Goal: Information Seeking & Learning: Check status

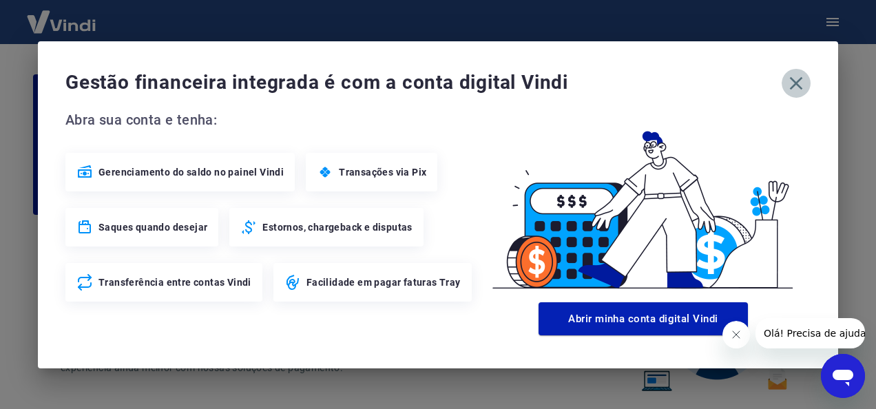
click at [795, 85] on icon "button" at bounding box center [796, 83] width 22 height 22
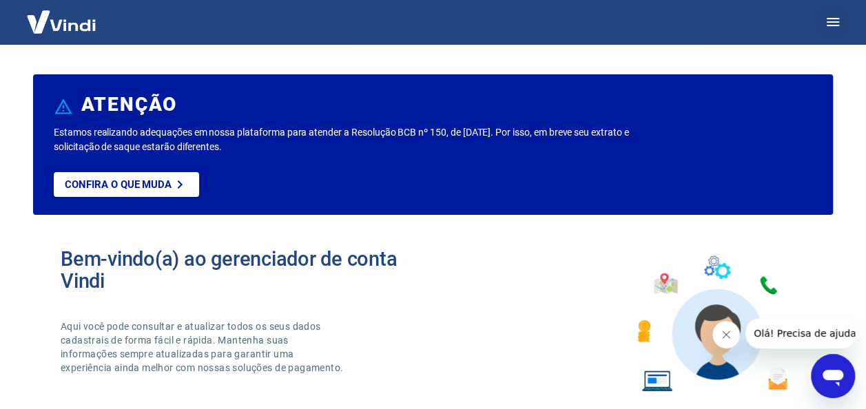
click at [832, 30] on icon "button" at bounding box center [832, 22] width 17 height 17
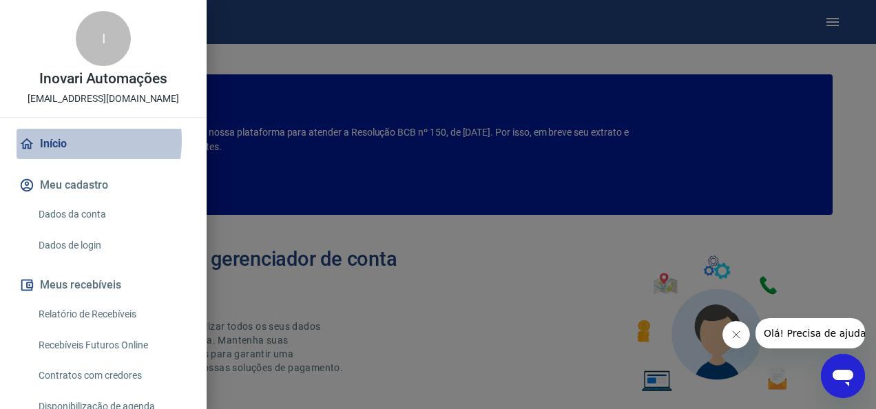
click at [60, 140] on link "Início" at bounding box center [104, 144] width 174 height 30
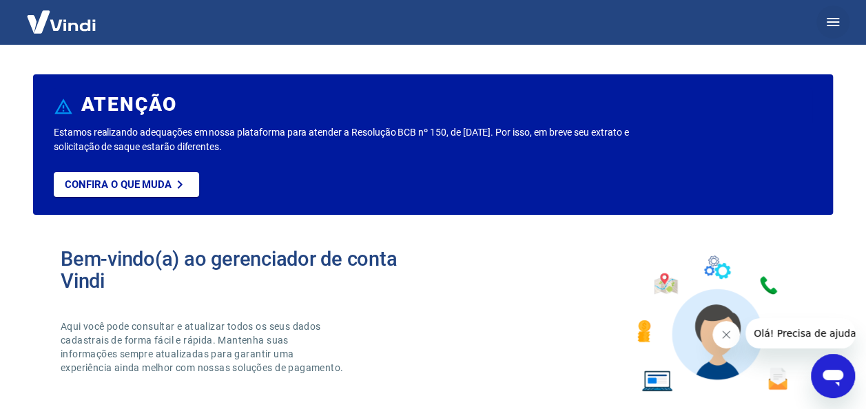
click at [833, 23] on icon "button" at bounding box center [832, 22] width 17 height 17
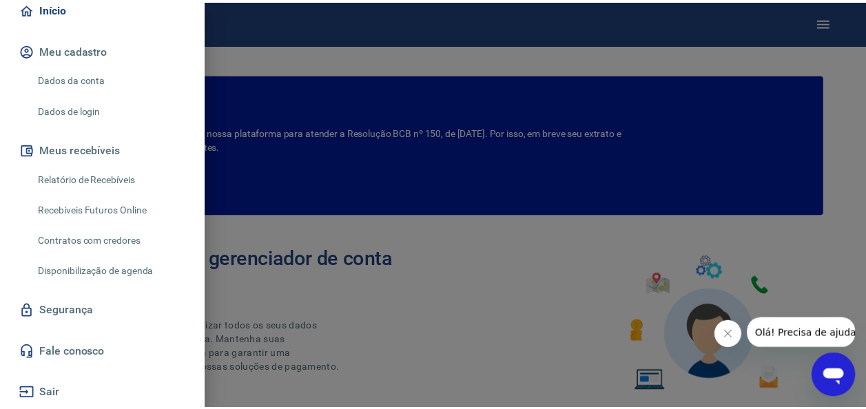
scroll to position [66, 0]
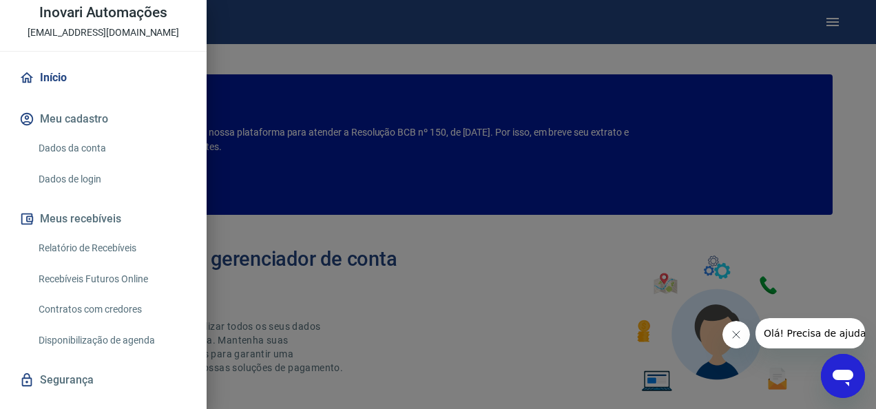
click at [106, 242] on link "Relatório de Recebíveis" at bounding box center [111, 248] width 157 height 28
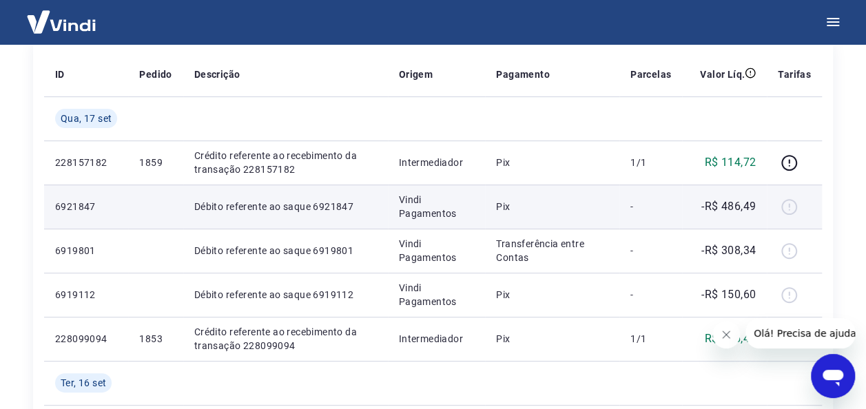
scroll to position [207, 0]
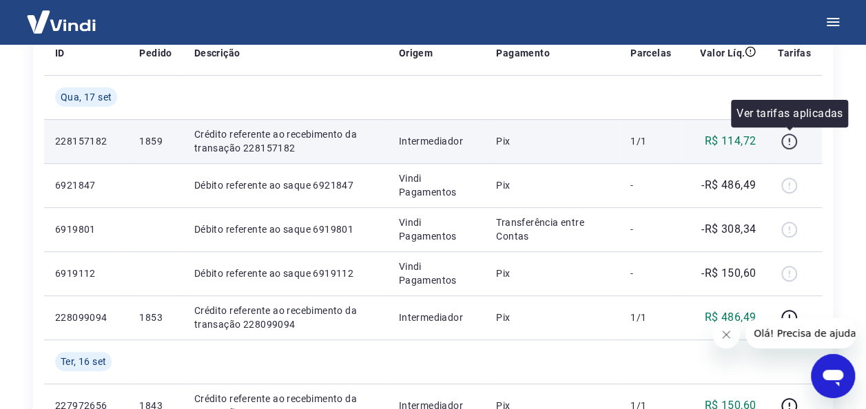
click at [794, 142] on icon "button" at bounding box center [788, 141] width 17 height 17
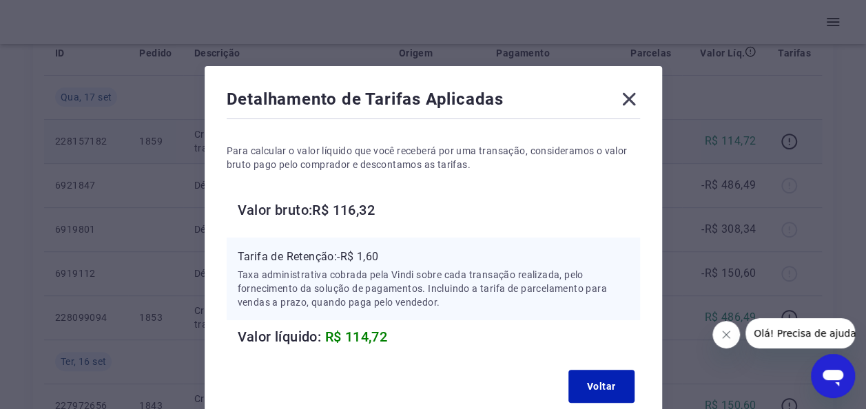
click at [629, 99] on icon at bounding box center [628, 99] width 13 height 13
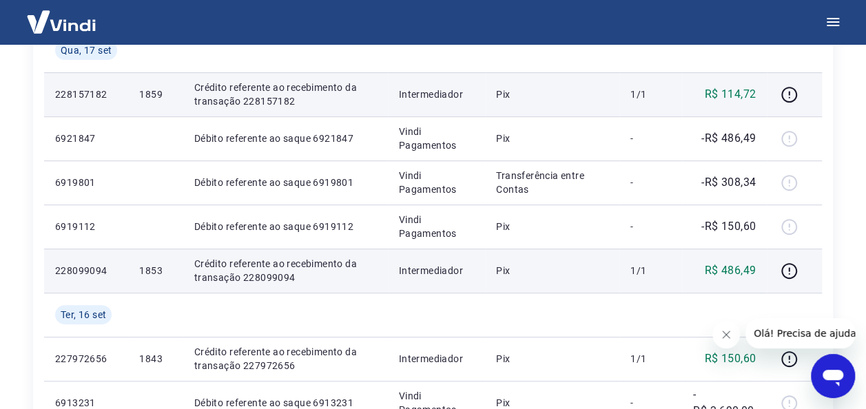
scroll to position [275, 0]
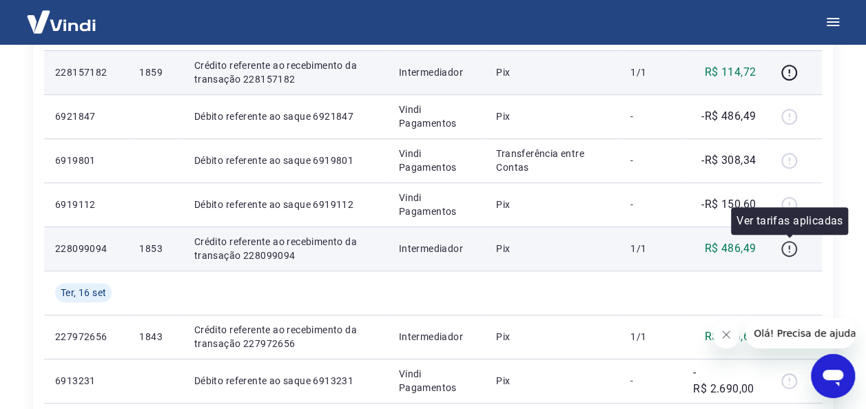
click at [789, 245] on icon "button" at bounding box center [788, 247] width 1 height 4
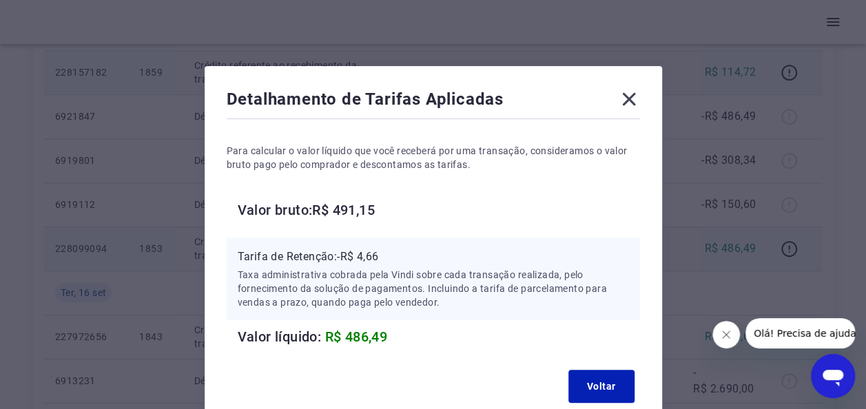
click at [628, 99] on icon at bounding box center [628, 99] width 13 height 13
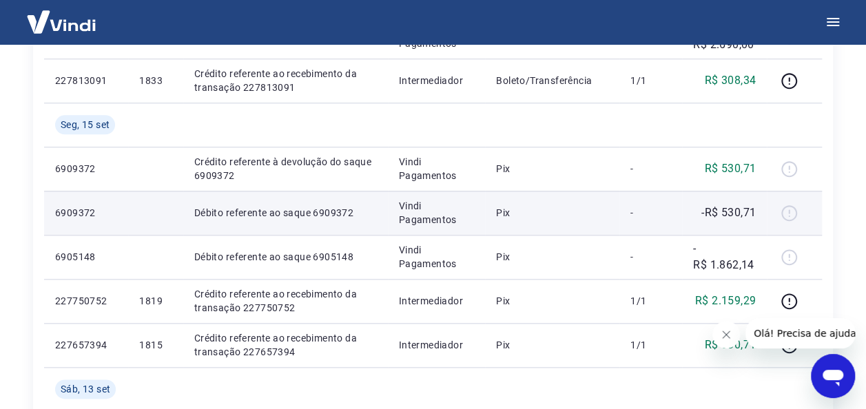
scroll to position [689, 0]
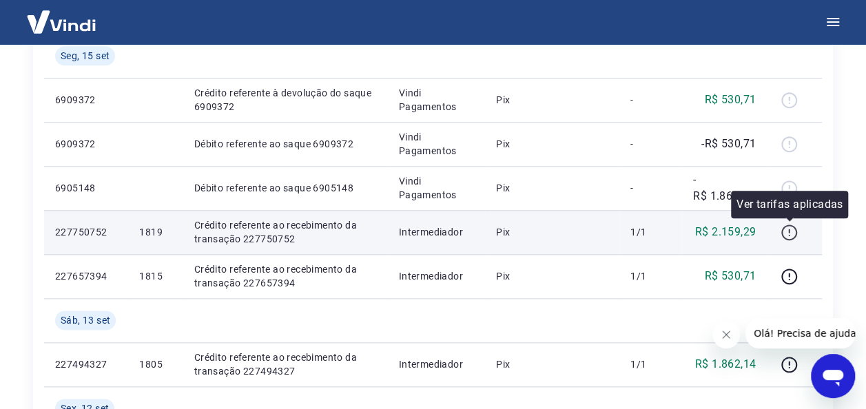
click at [791, 233] on icon "button" at bounding box center [788, 232] width 17 height 17
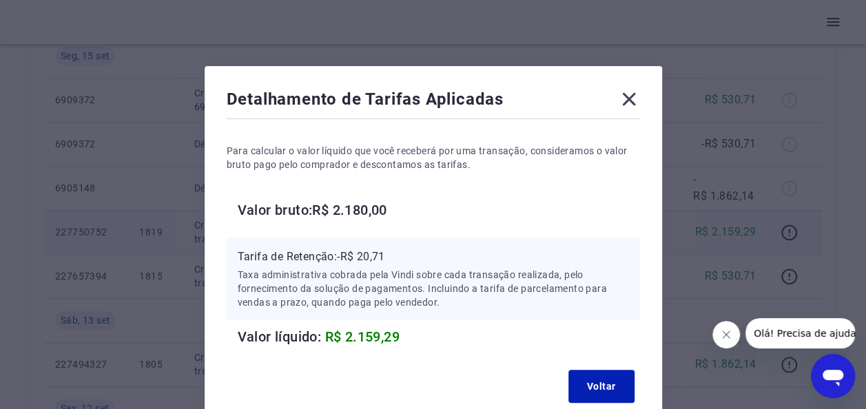
click at [628, 96] on icon at bounding box center [629, 99] width 22 height 22
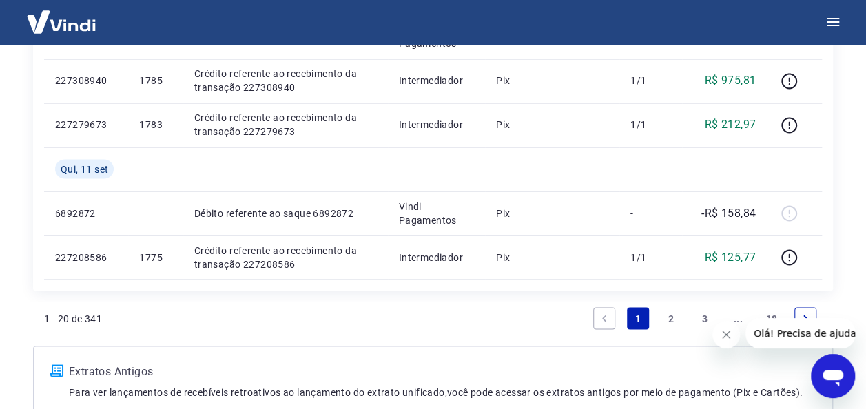
scroll to position [1171, 0]
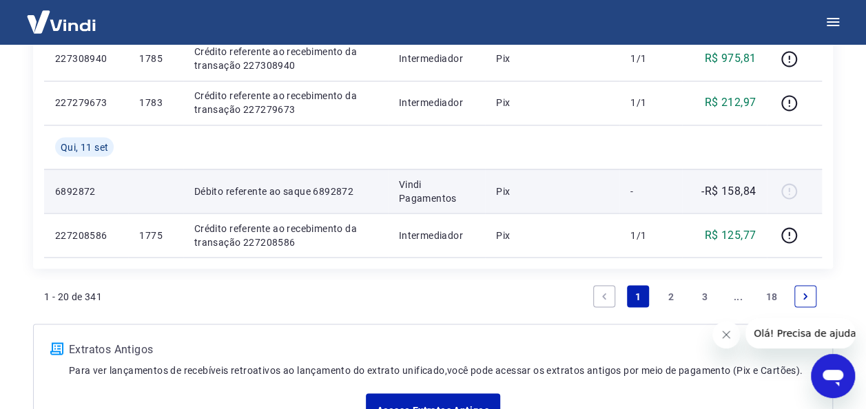
click at [794, 192] on div at bounding box center [793, 191] width 33 height 22
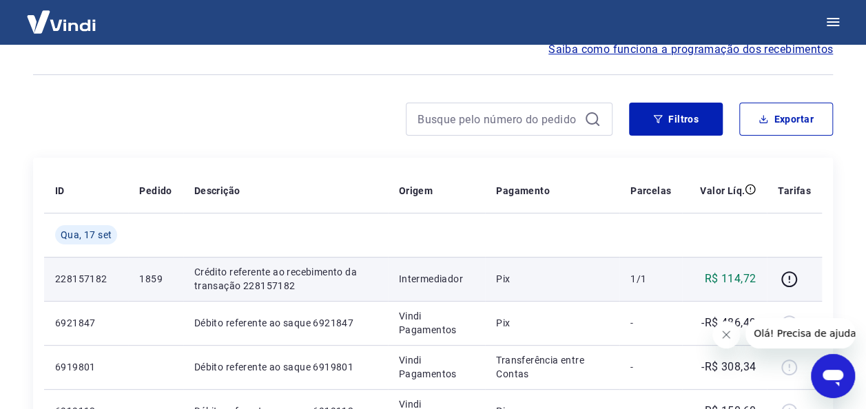
scroll to position [0, 0]
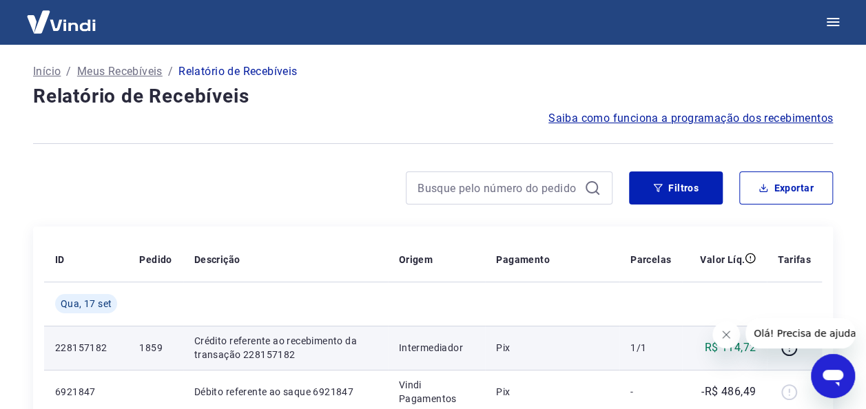
click at [690, 116] on span "Saiba como funciona a programação dos recebimentos" at bounding box center [690, 118] width 284 height 17
click at [112, 73] on p "Meus Recebíveis" at bounding box center [119, 71] width 85 height 17
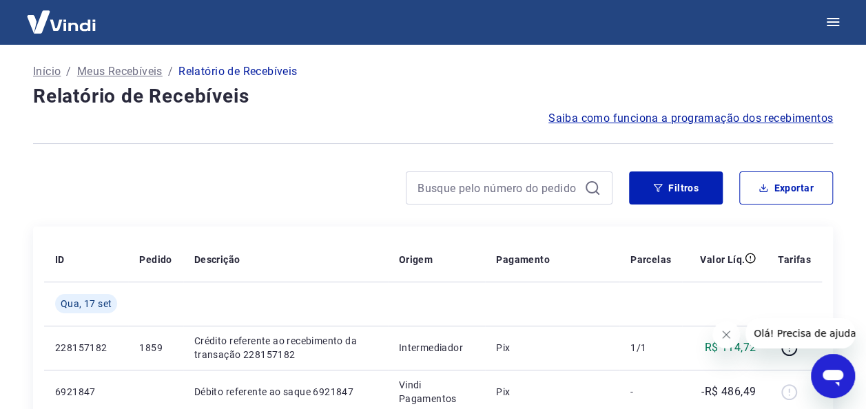
click at [56, 67] on p "Início" at bounding box center [47, 71] width 28 height 17
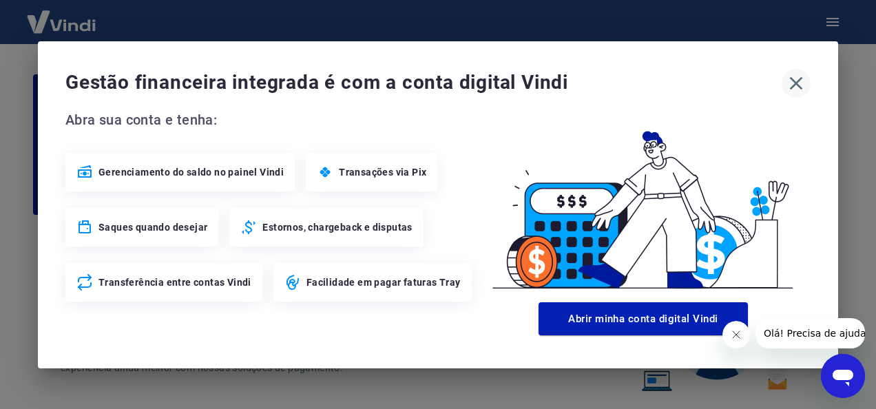
click at [801, 82] on icon "button" at bounding box center [796, 83] width 22 height 22
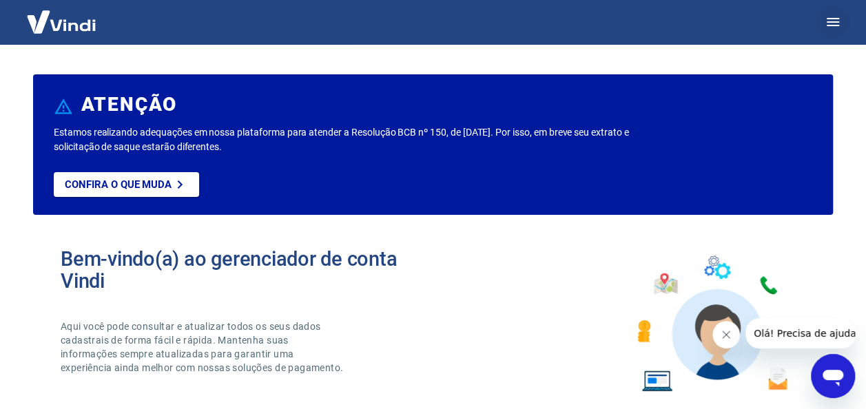
click at [831, 27] on icon "button" at bounding box center [832, 22] width 17 height 17
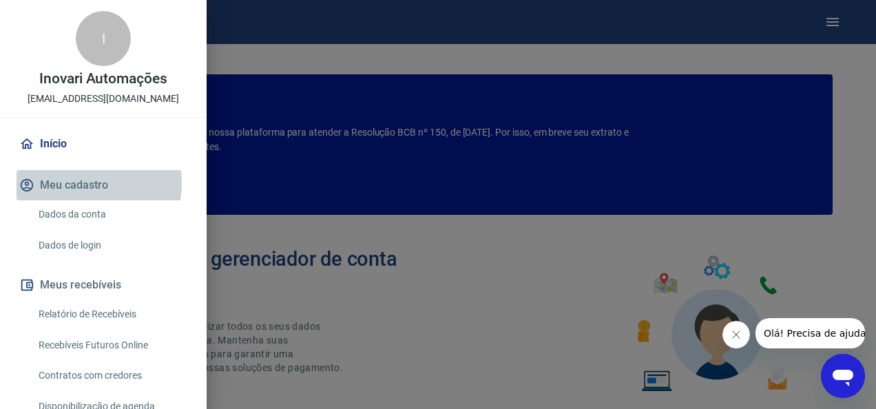
click at [87, 184] on button "Meu cadastro" at bounding box center [104, 185] width 174 height 30
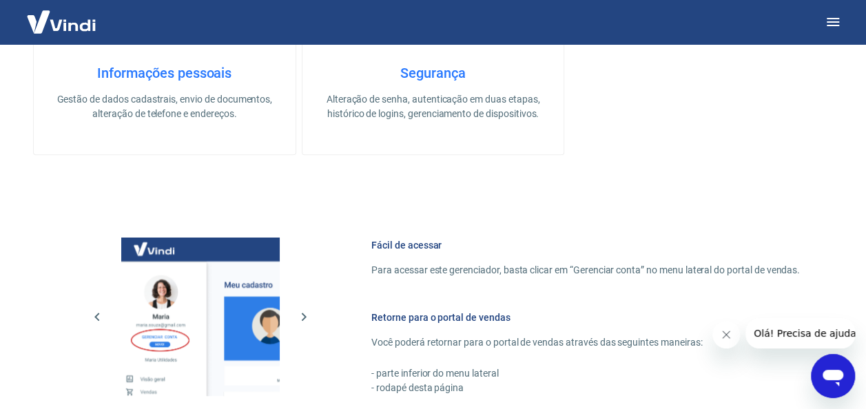
scroll to position [806, 0]
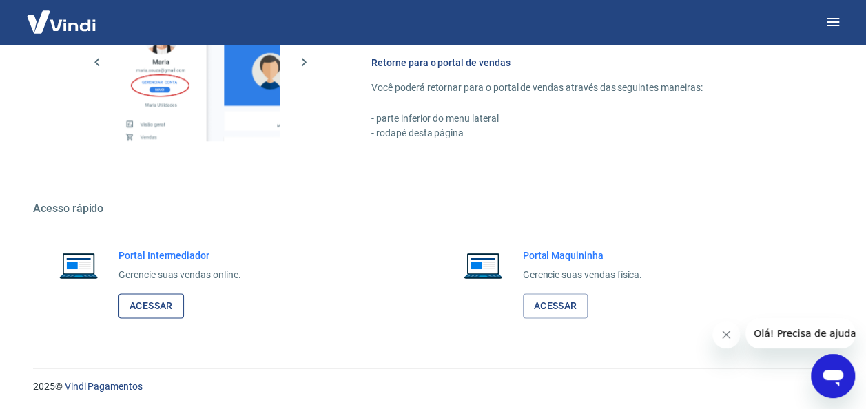
click at [162, 302] on link "Acessar" at bounding box center [150, 305] width 65 height 25
click at [164, 309] on link "Acessar" at bounding box center [150, 305] width 65 height 25
